Goal: Task Accomplishment & Management: Use online tool/utility

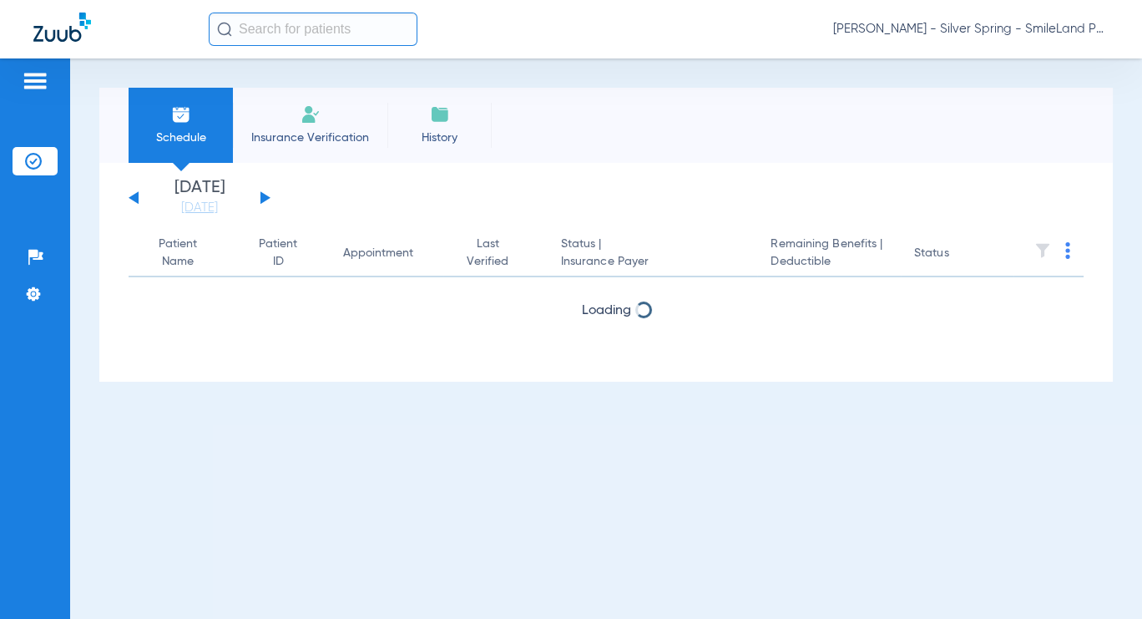
click at [276, 21] on input "text" at bounding box center [313, 29] width 209 height 33
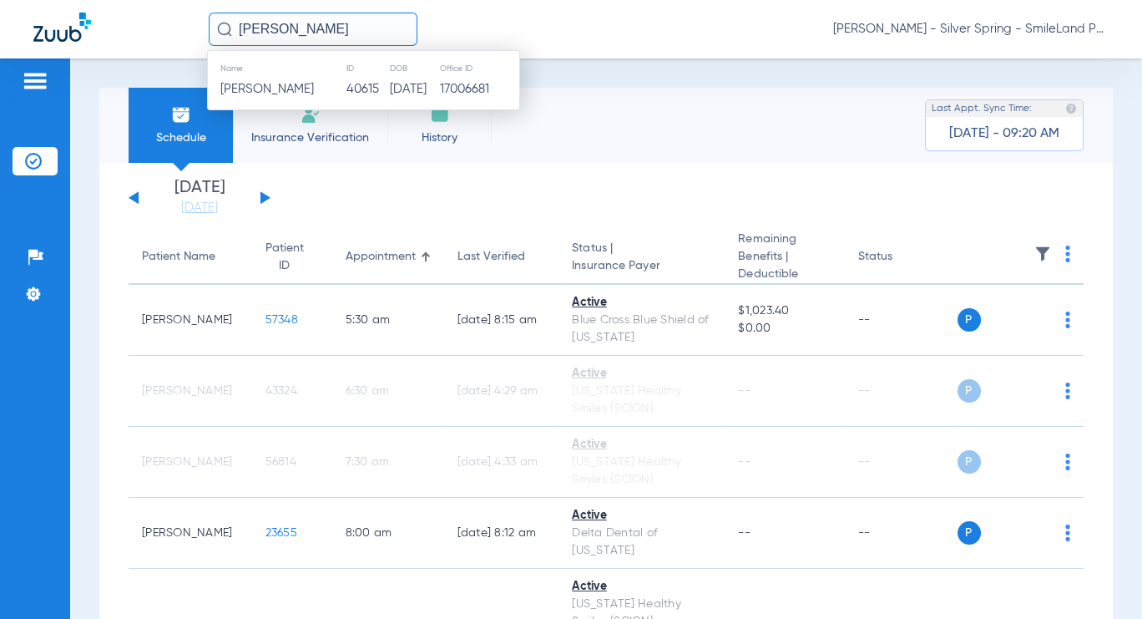
click at [357, 88] on td "40615" at bounding box center [368, 89] width 44 height 23
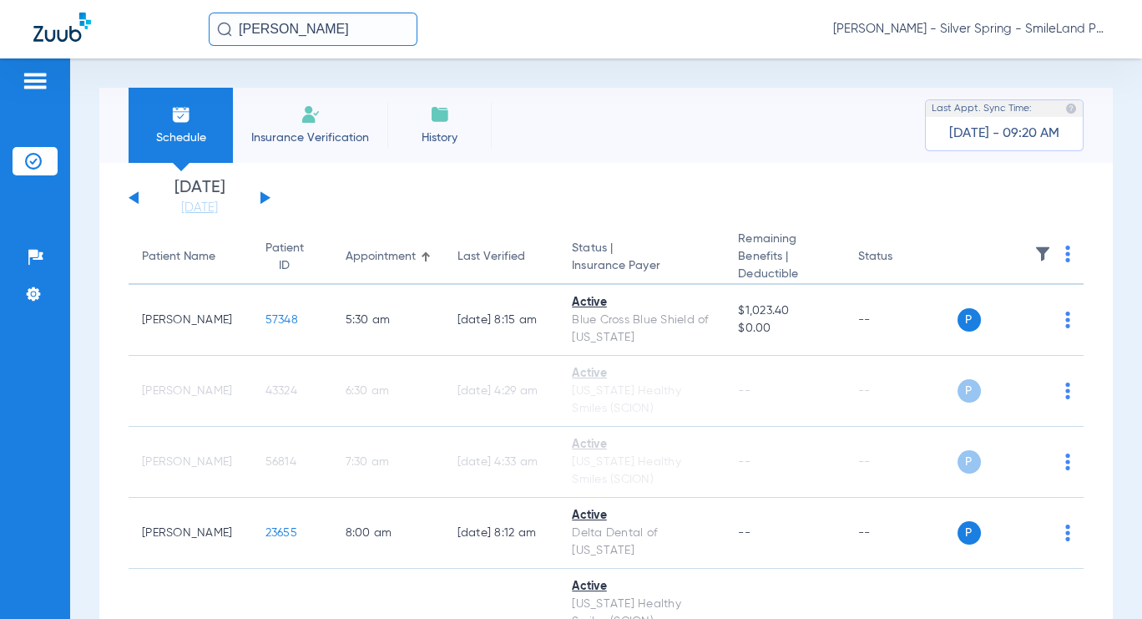
click at [372, 23] on input "[PERSON_NAME]" at bounding box center [313, 29] width 209 height 33
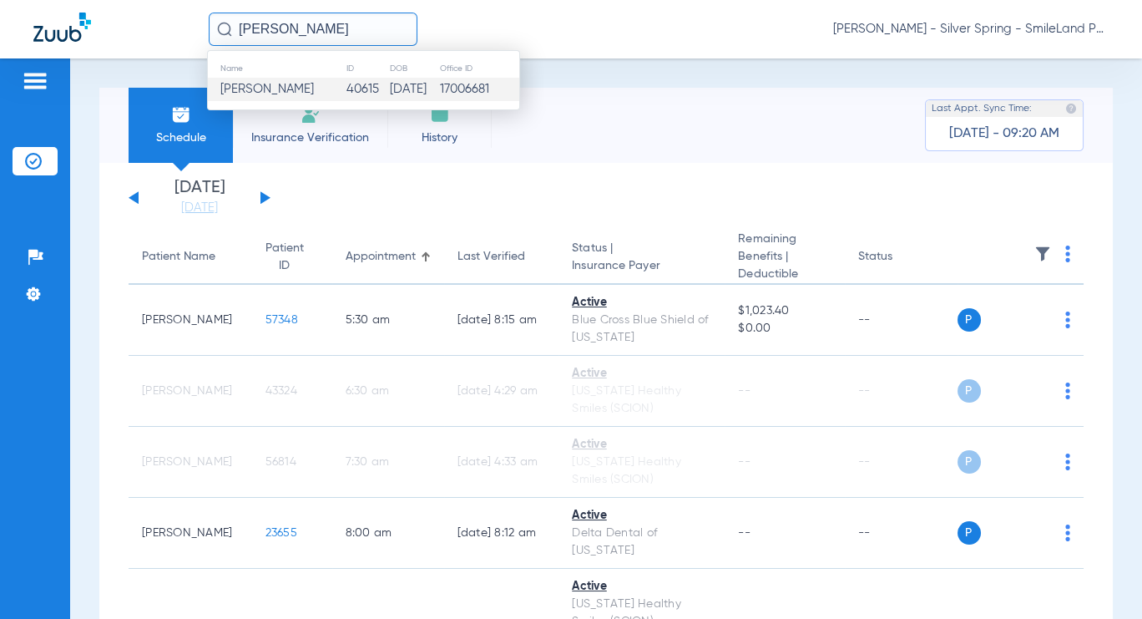
click at [314, 83] on span "[PERSON_NAME]" at bounding box center [267, 89] width 94 height 13
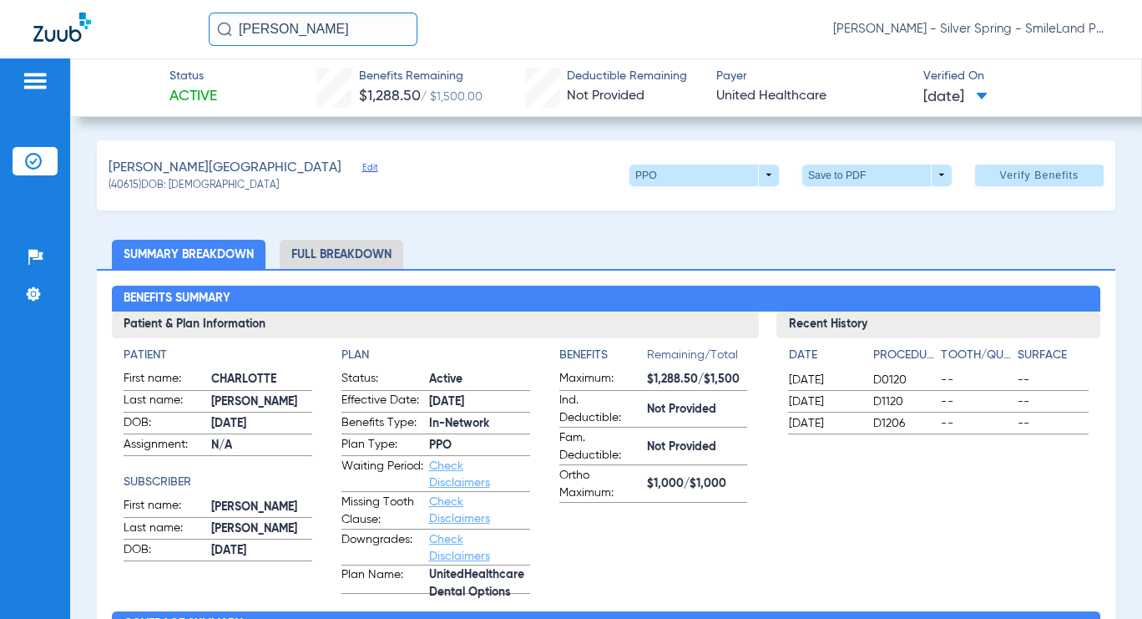
click at [1079, 177] on span at bounding box center [1039, 175] width 129 height 40
drag, startPoint x: 351, startPoint y: 37, endPoint x: -80, endPoint y: 89, distance: 434.0
click at [0, 89] on html "[PERSON_NAME] [PERSON_NAME] - Silver Spring - SmileLand PD Patients Insurance V…" at bounding box center [571, 309] width 1142 height 619
click at [345, 20] on input "[PERSON_NAME]" at bounding box center [313, 29] width 209 height 33
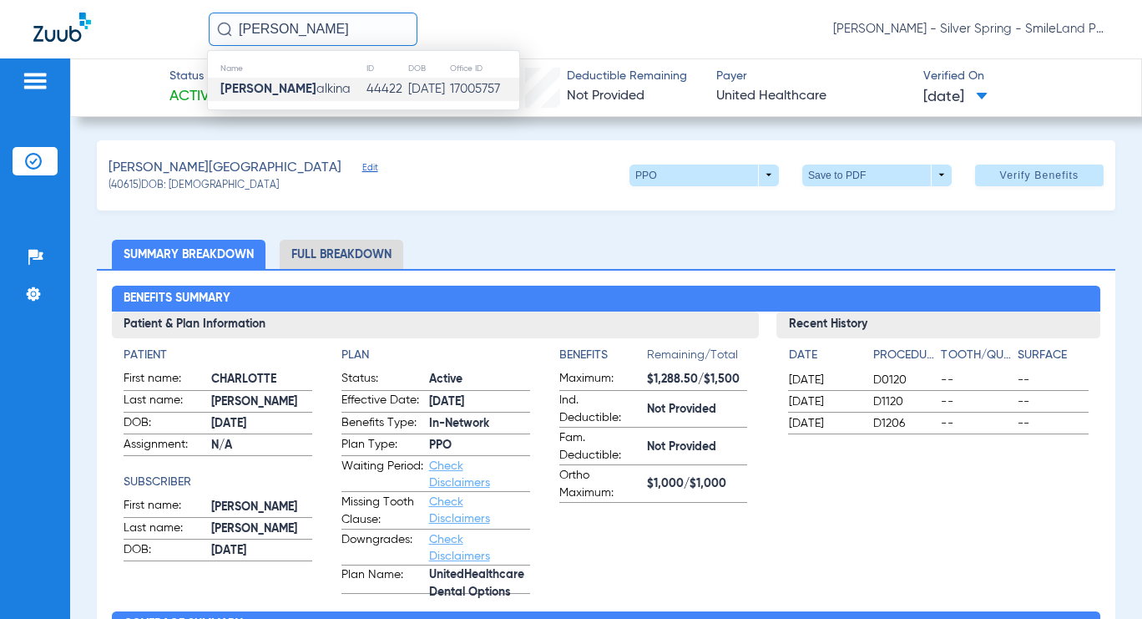
click at [326, 83] on span "[PERSON_NAME] alkina" at bounding box center [285, 89] width 130 height 13
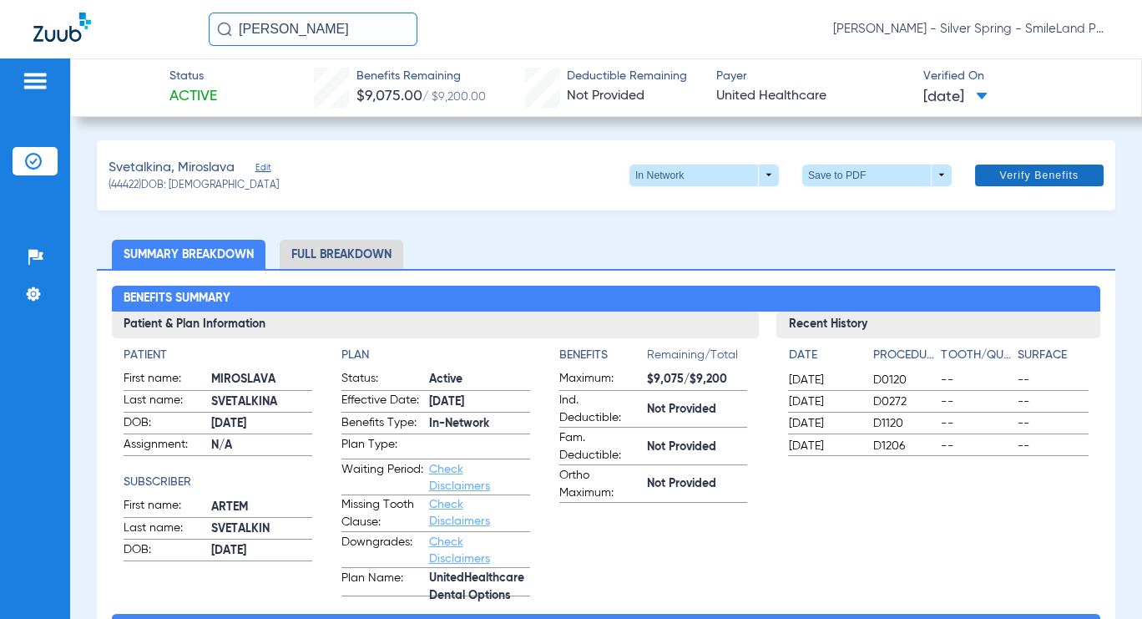
click at [1033, 182] on span at bounding box center [1039, 175] width 129 height 40
drag, startPoint x: 331, startPoint y: 26, endPoint x: 130, endPoint y: 48, distance: 201.5
click at [132, 48] on div "[PERSON_NAME] [PERSON_NAME] - Silver Spring - SmileLand PD" at bounding box center [571, 29] width 1142 height 58
click at [311, 33] on input "[PERSON_NAME]" at bounding box center [313, 29] width 209 height 33
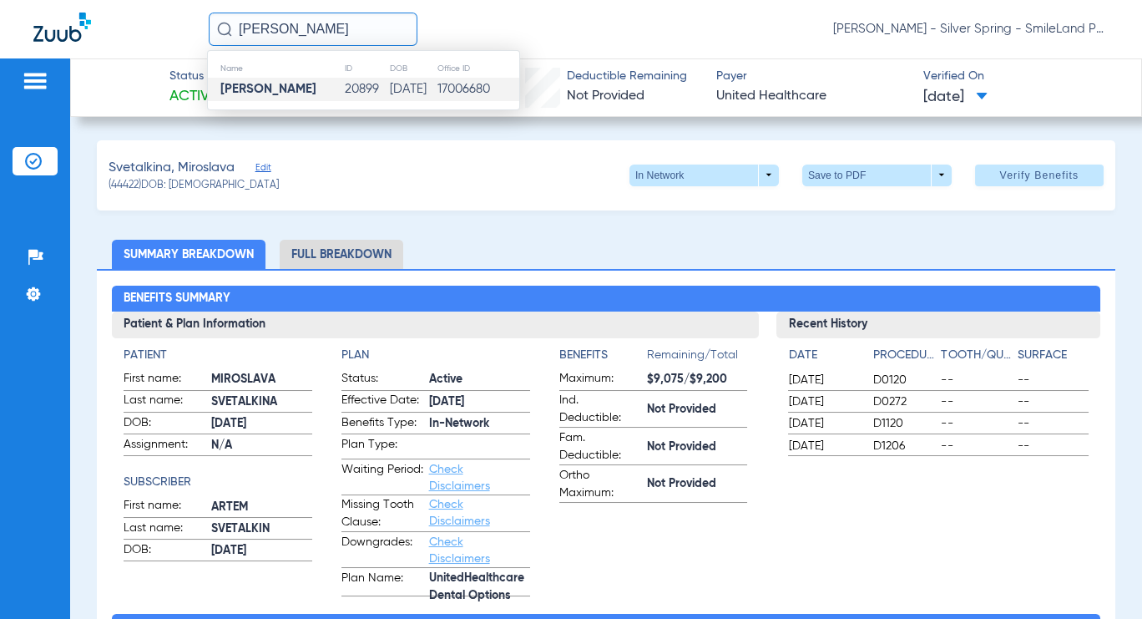
click at [364, 84] on td "20899" at bounding box center [366, 89] width 45 height 23
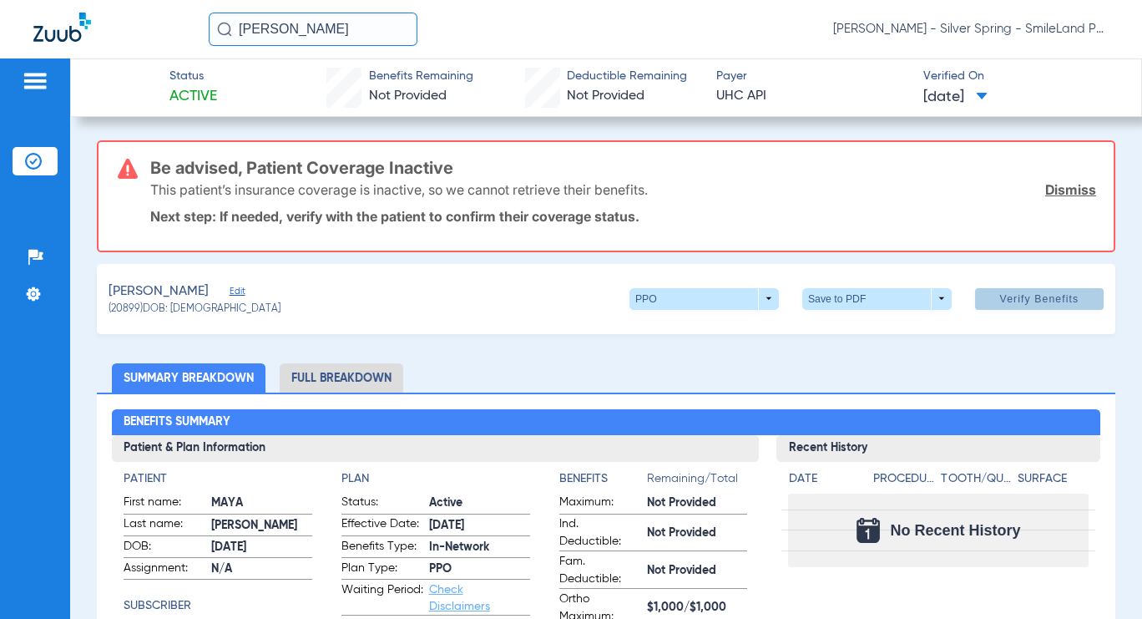
drag, startPoint x: 1045, startPoint y: 292, endPoint x: 971, endPoint y: 185, distance: 130.2
click at [1045, 292] on span "Verify Benefits" at bounding box center [1039, 298] width 79 height 13
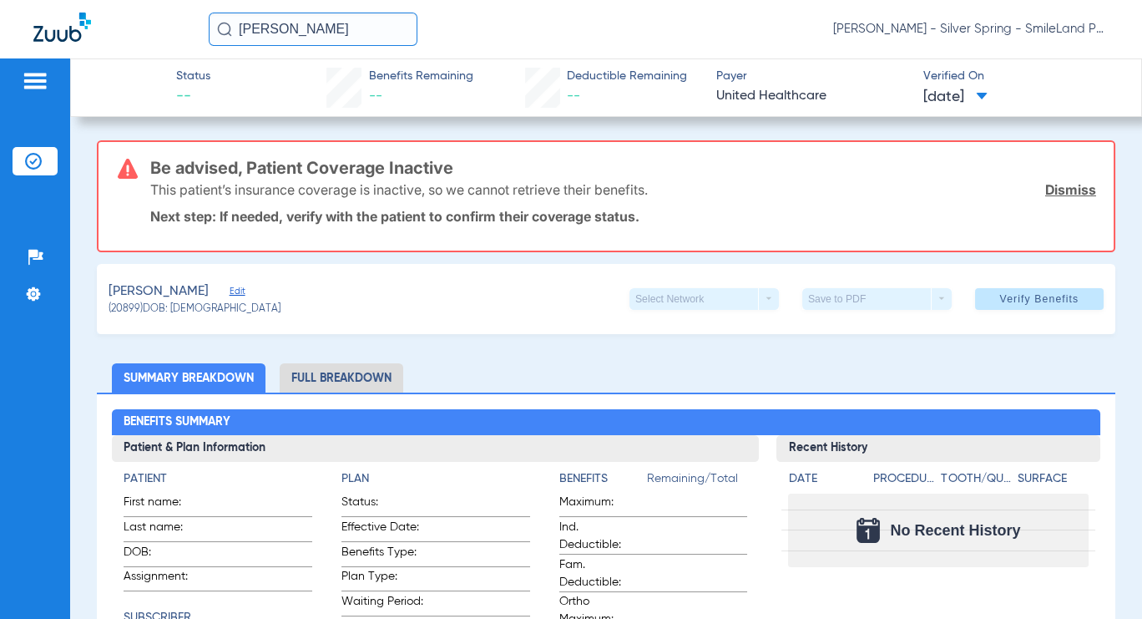
drag, startPoint x: 365, startPoint y: 30, endPoint x: 149, endPoint y: 37, distance: 216.3
click at [149, 36] on div "[PERSON_NAME] [PERSON_NAME] - Silver Spring - SmileLand PD" at bounding box center [571, 29] width 1142 height 58
click at [359, 16] on input "[PERSON_NAME]" at bounding box center [313, 29] width 209 height 33
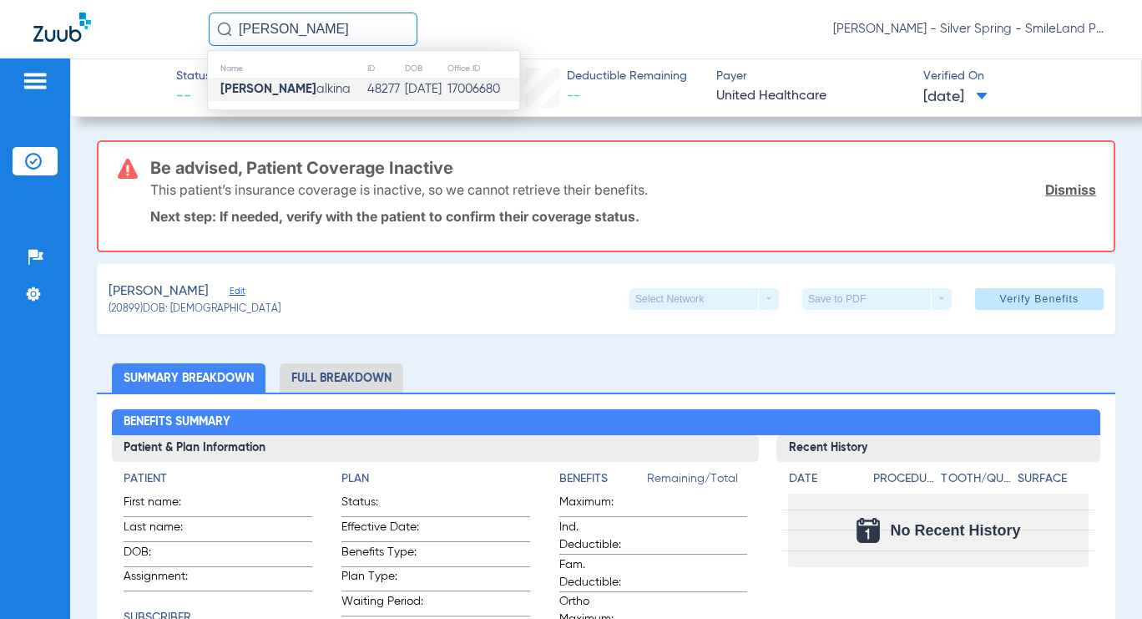
type input "[PERSON_NAME]"
click at [312, 95] on span "[PERSON_NAME] alkina" at bounding box center [285, 89] width 130 height 13
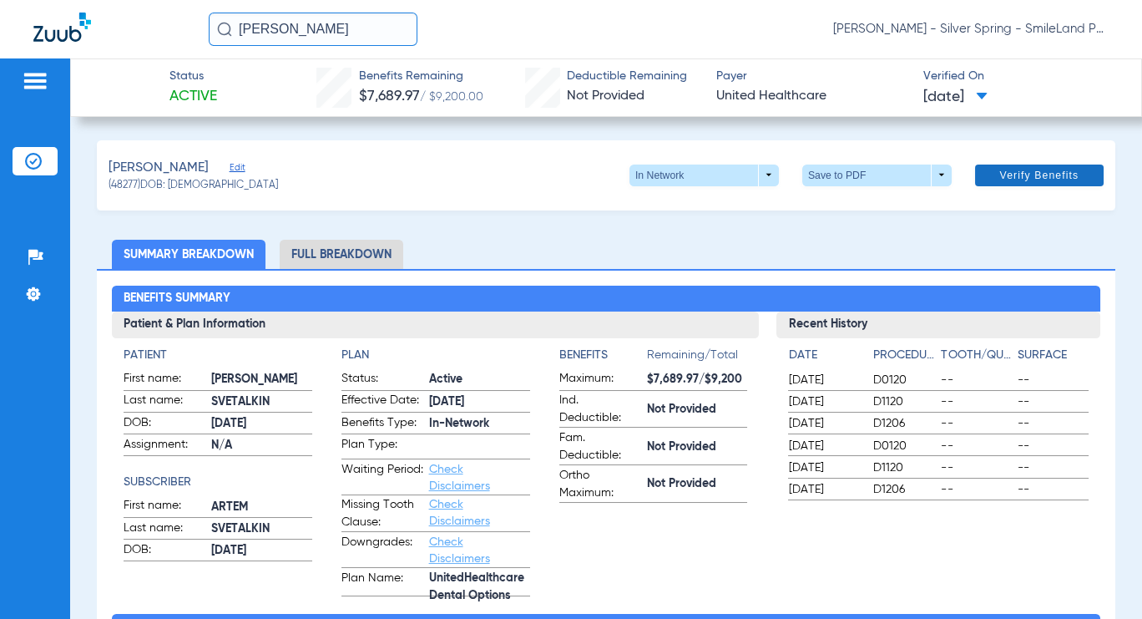
click at [1024, 182] on span at bounding box center [1039, 175] width 129 height 40
